Goal: Information Seeking & Learning: Learn about a topic

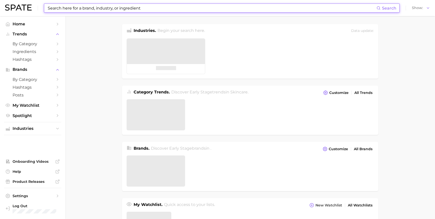
click at [173, 8] on input at bounding box center [211, 8] width 329 height 9
type input "ㅇ"
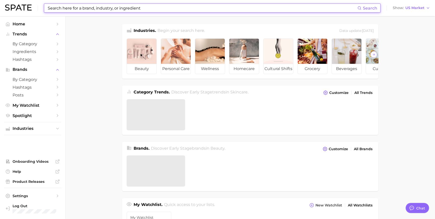
scroll to position [751, 0]
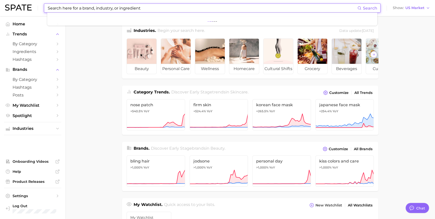
type input "ㅓ"
type input "j"
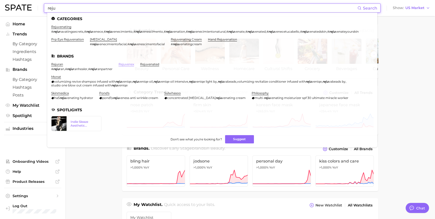
type input "reju"
click at [130, 66] on link "rejuvenex" at bounding box center [126, 64] width 16 height 4
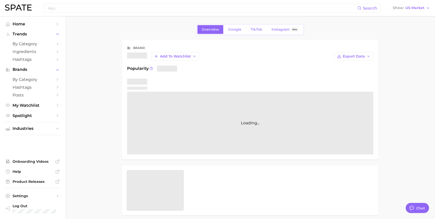
type textarea "x"
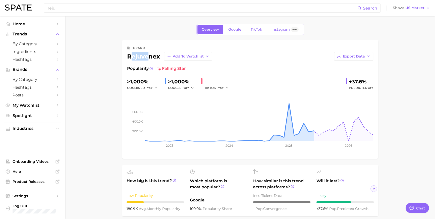
drag, startPoint x: 131, startPoint y: 61, endPoint x: 149, endPoint y: 60, distance: 18.4
click at [149, 60] on div "rejuvenex Add to Watchlist" at bounding box center [169, 56] width 85 height 9
click at [409, 8] on span "US Market" at bounding box center [414, 8] width 19 height 3
click at [415, 48] on button "South Korea" at bounding box center [409, 43] width 44 height 9
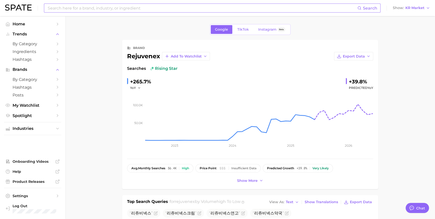
click at [92, 11] on input at bounding box center [202, 8] width 310 height 9
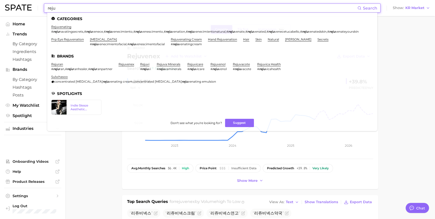
type input "reju"
click at [63, 66] on link "rejuran" at bounding box center [57, 64] width 12 height 4
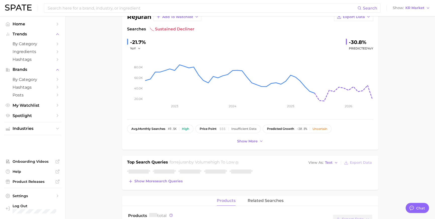
scroll to position [92, 0]
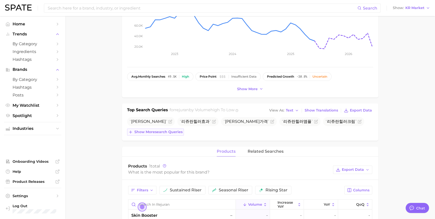
click at [159, 134] on span "Show more search queries" at bounding box center [158, 132] width 48 height 4
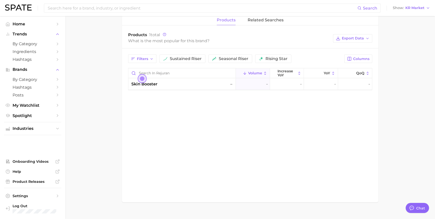
scroll to position [256, 0]
